Goal: Check status

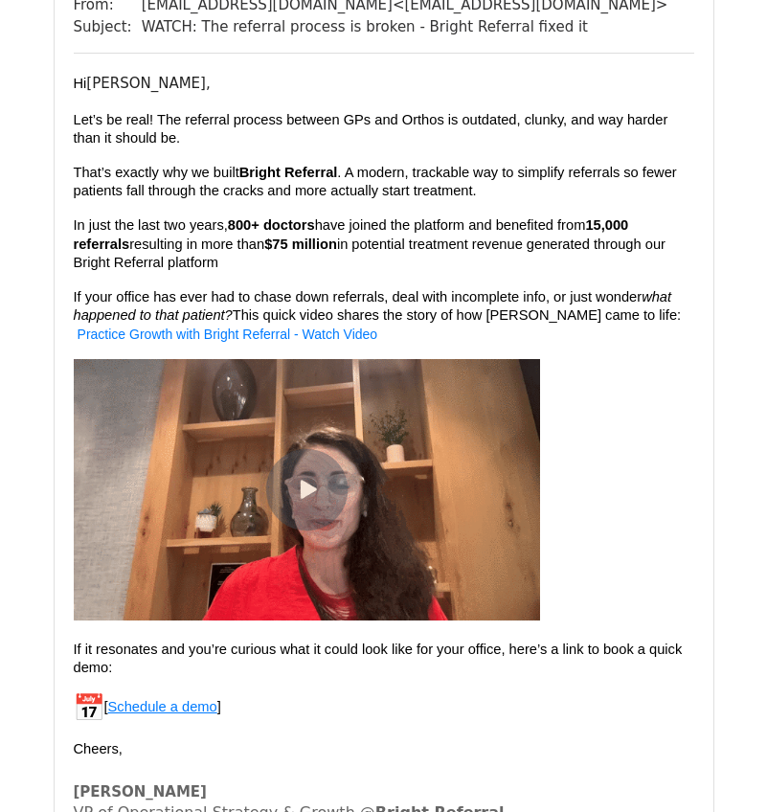
scroll to position [96, 0]
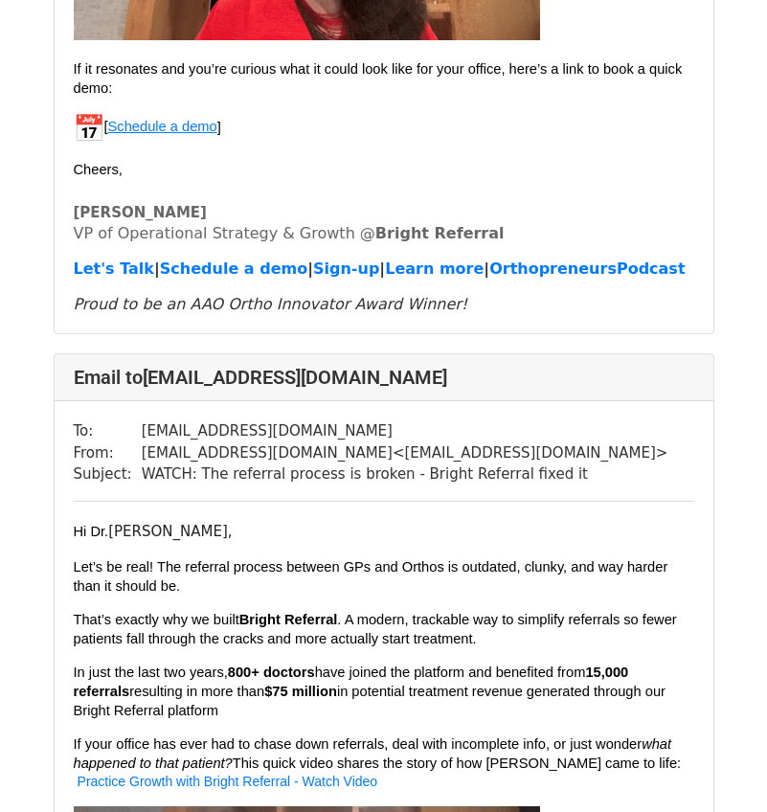
scroll to position [2586, 0]
